Goal: Navigation & Orientation: Understand site structure

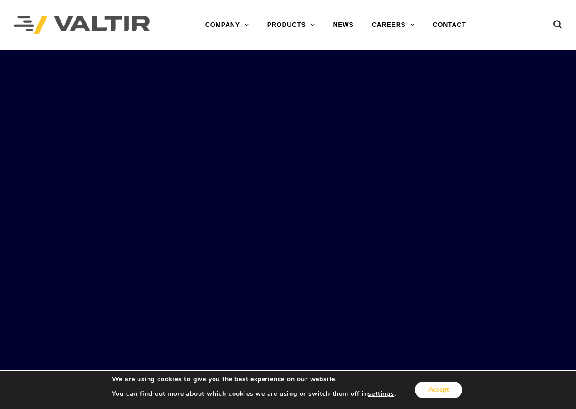
click at [440, 389] on button "Accept" at bounding box center [438, 389] width 47 height 16
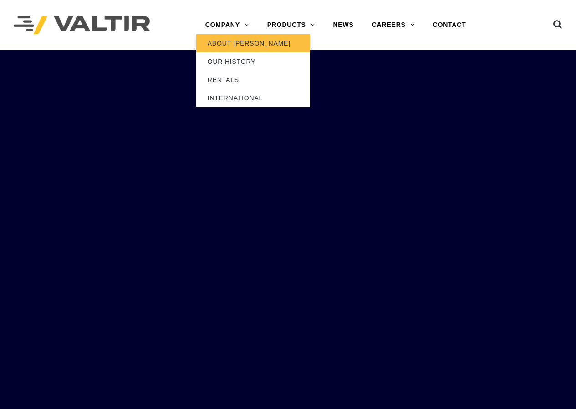
click at [232, 41] on link "ABOUT [PERSON_NAME]" at bounding box center [253, 43] width 114 height 18
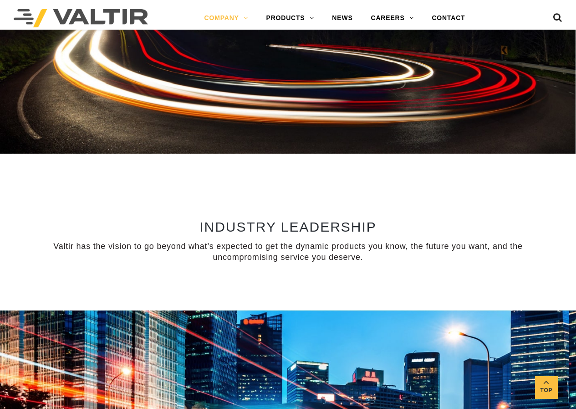
scroll to position [638, 0]
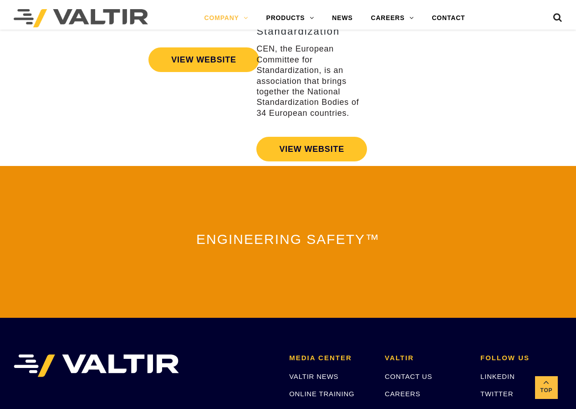
scroll to position [1799, 0]
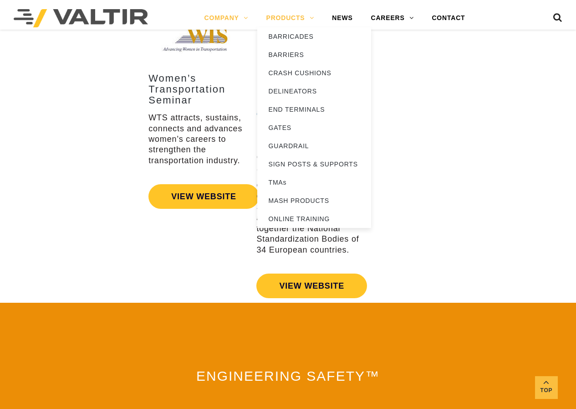
click at [308, 16] on link "PRODUCTS" at bounding box center [290, 18] width 66 height 18
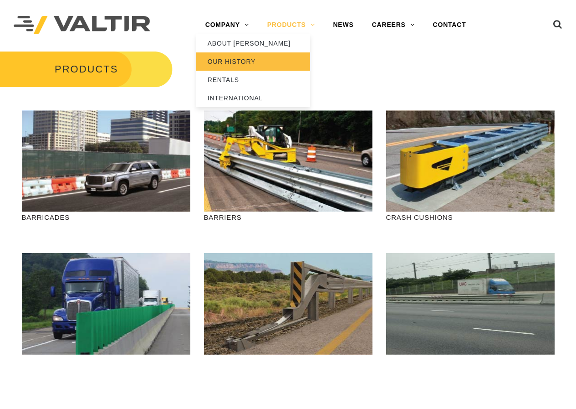
click at [224, 59] on link "OUR HISTORY" at bounding box center [253, 61] width 114 height 18
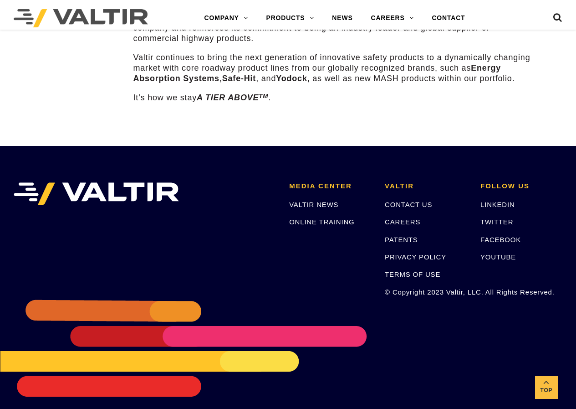
scroll to position [1209, 0]
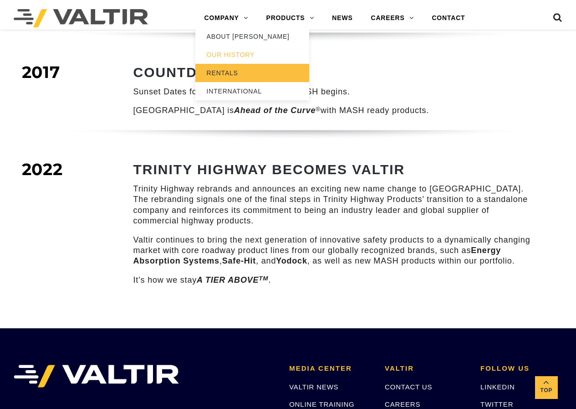
click at [224, 72] on link "RENTALS" at bounding box center [252, 73] width 114 height 18
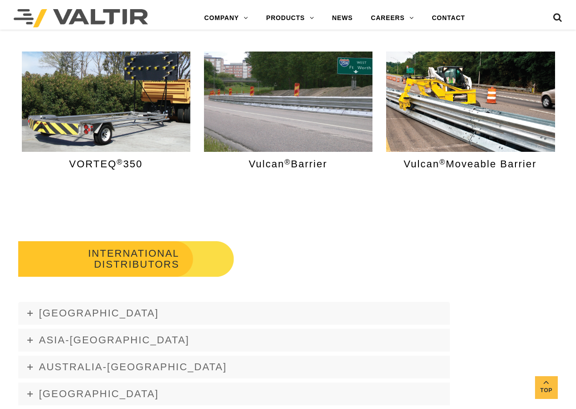
scroll to position [1458, 0]
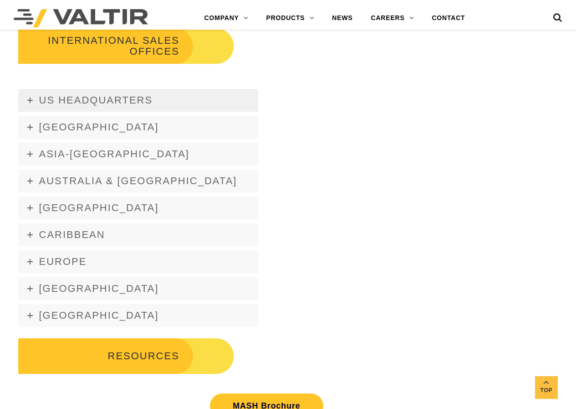
click at [27, 103] on icon at bounding box center [29, 99] width 5 height 5
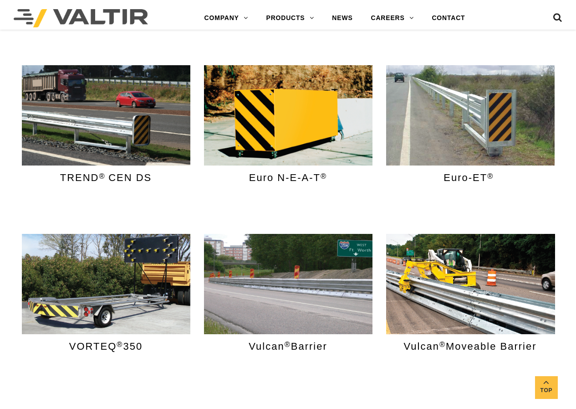
scroll to position [592, 0]
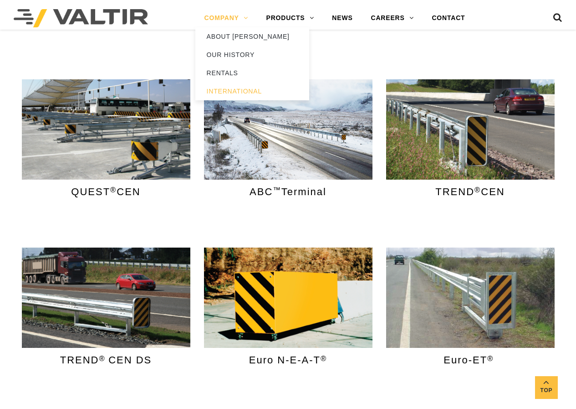
click at [215, 27] on link "COMPANY" at bounding box center [226, 18] width 62 height 18
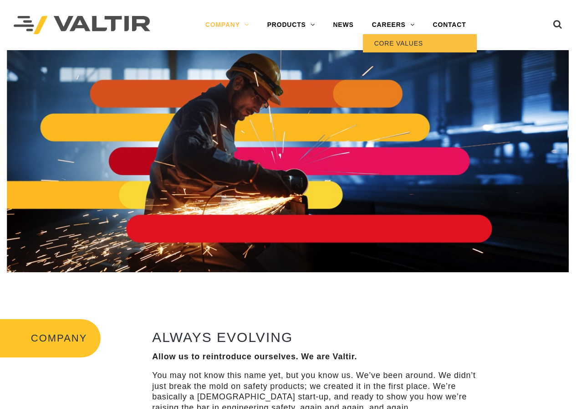
click at [389, 45] on link "CORE VALUES" at bounding box center [420, 43] width 114 height 18
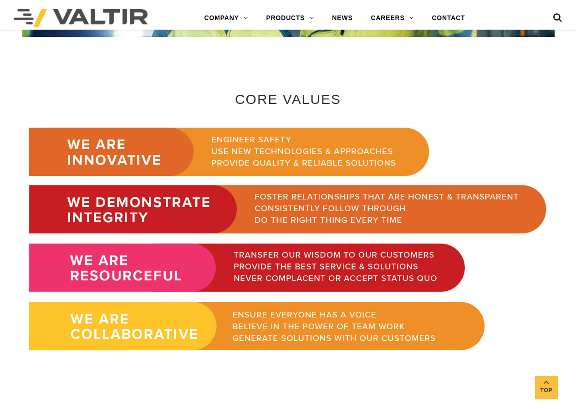
scroll to position [547, 0]
